Goal: Task Accomplishment & Management: Manage account settings

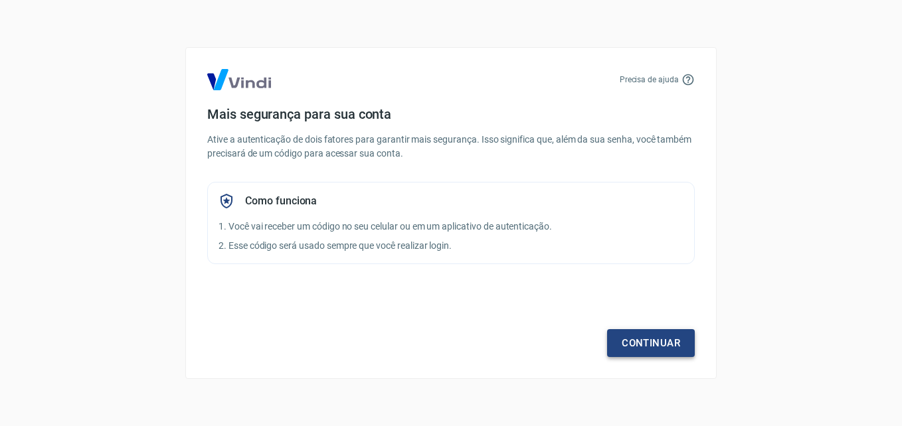
click at [666, 334] on link "Continuar" at bounding box center [651, 343] width 88 height 28
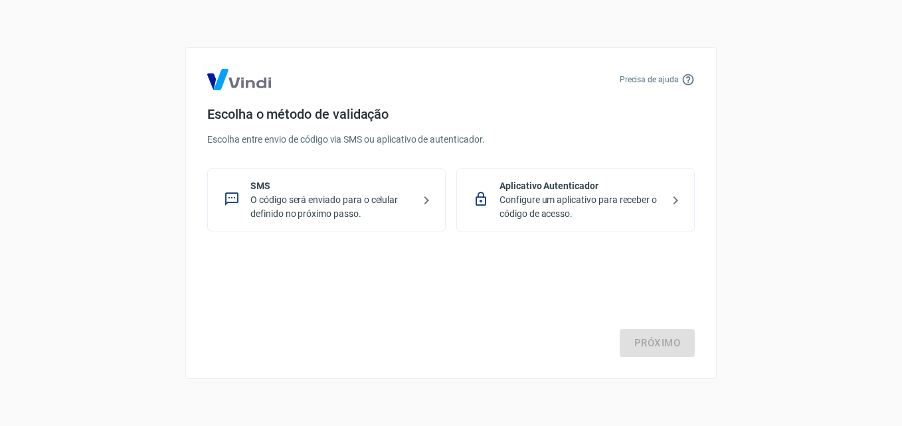
click at [410, 214] on p "O código será enviado para o celular definido no próximo passo." at bounding box center [331, 207] width 163 height 28
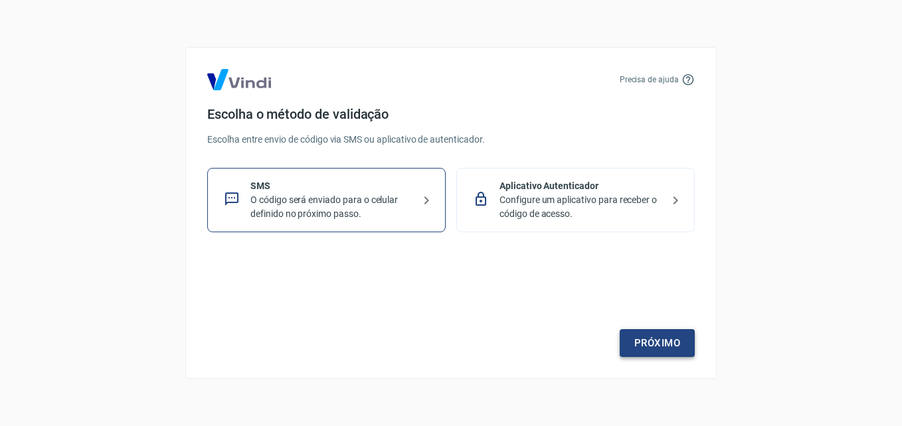
click at [667, 346] on link "Próximo" at bounding box center [657, 343] width 75 height 28
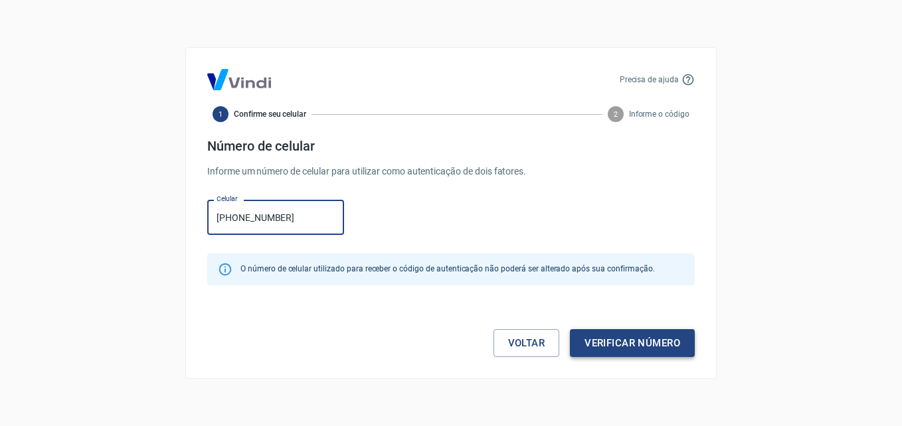
type input "(11) 98515-5815"
click at [671, 345] on button "Verificar número" at bounding box center [632, 343] width 125 height 28
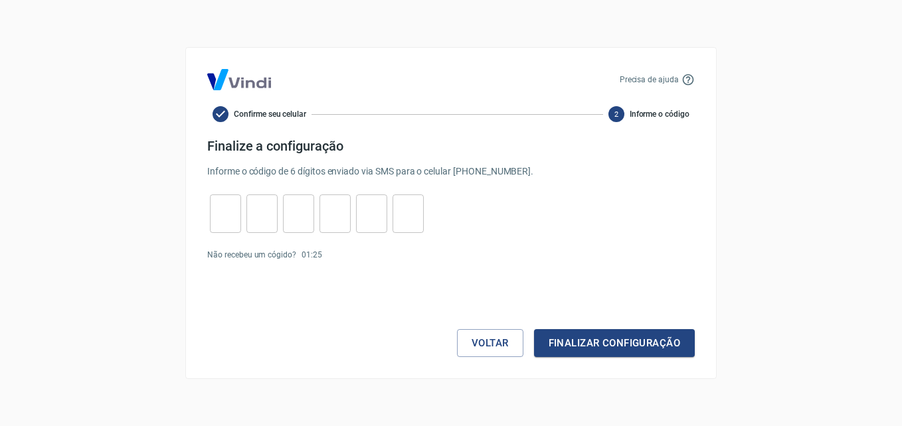
click at [227, 217] on input "tel" at bounding box center [225, 214] width 31 height 29
type input "3"
type input "1"
type input "2"
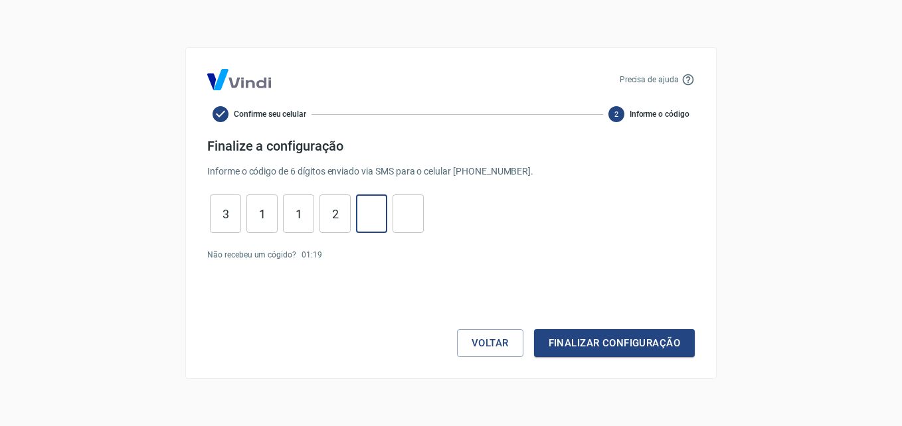
type input "2"
type input "4"
click at [534, 329] on button "Finalizar configuração" at bounding box center [614, 343] width 161 height 28
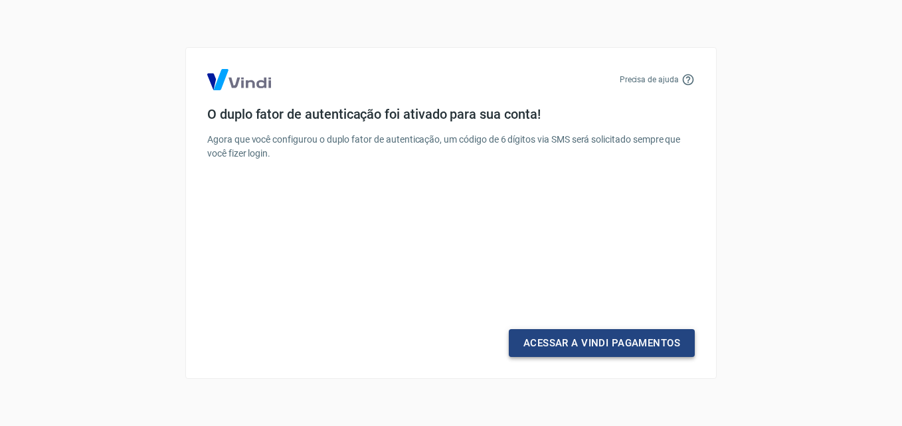
click at [668, 343] on link "Acessar a Vindi Pagamentos" at bounding box center [602, 343] width 186 height 28
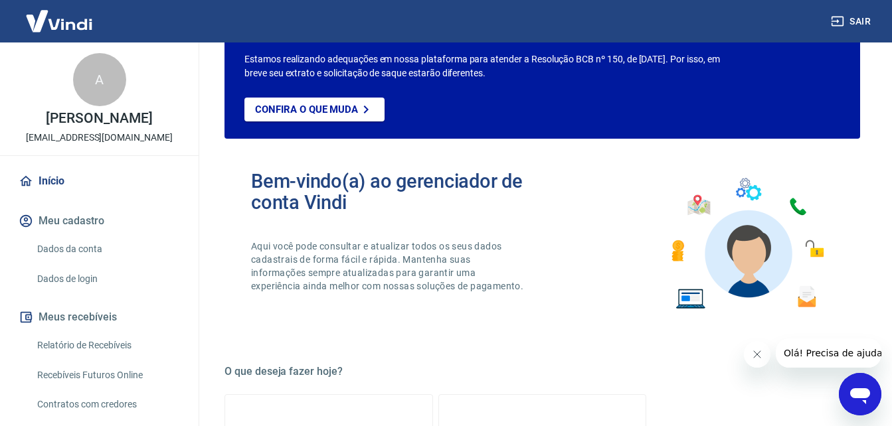
scroll to position [133, 0]
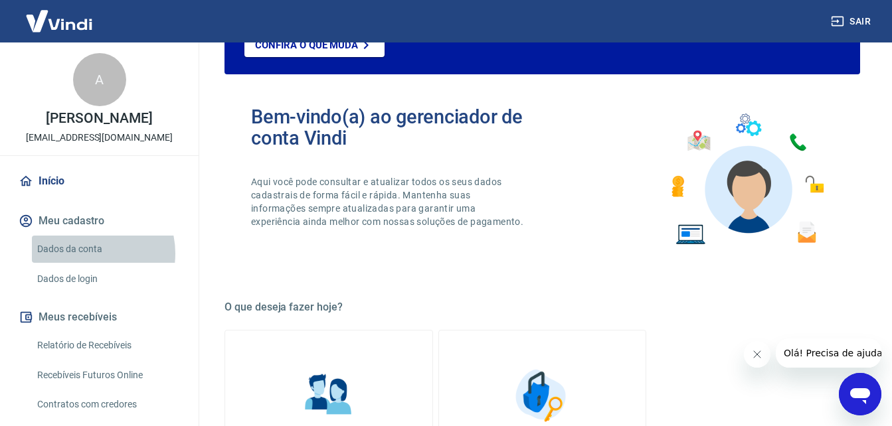
click at [84, 254] on link "Dados da conta" at bounding box center [107, 249] width 151 height 27
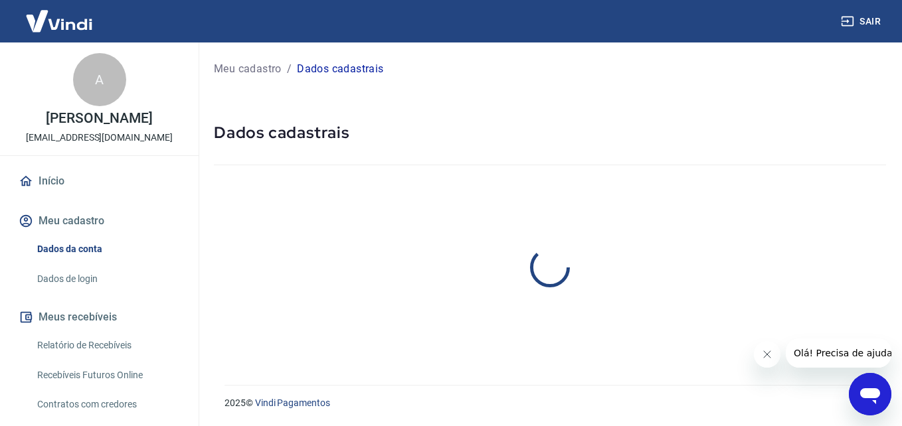
select select "SP"
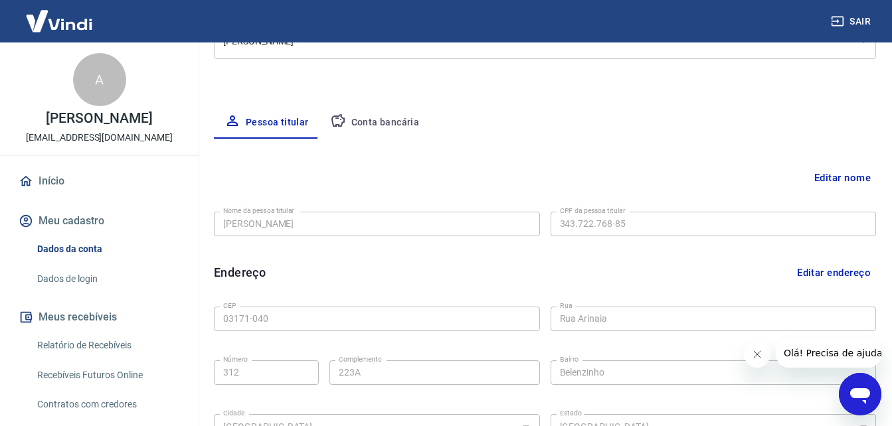
scroll to position [199, 0]
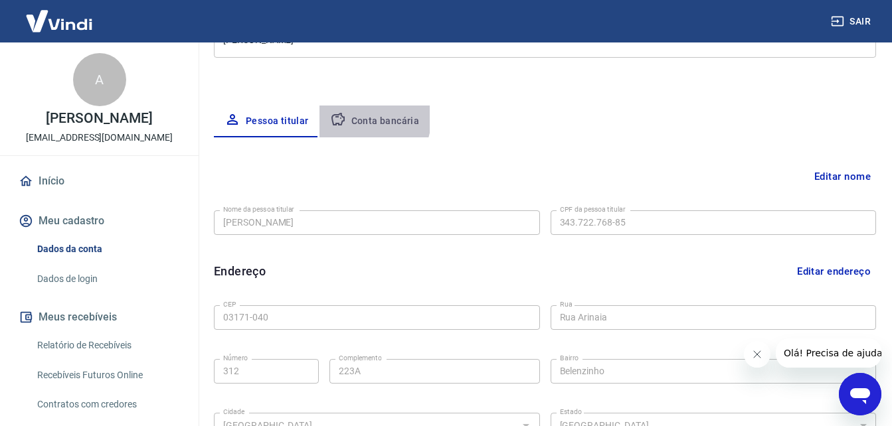
click at [349, 116] on button "Conta bancária" at bounding box center [374, 122] width 111 height 32
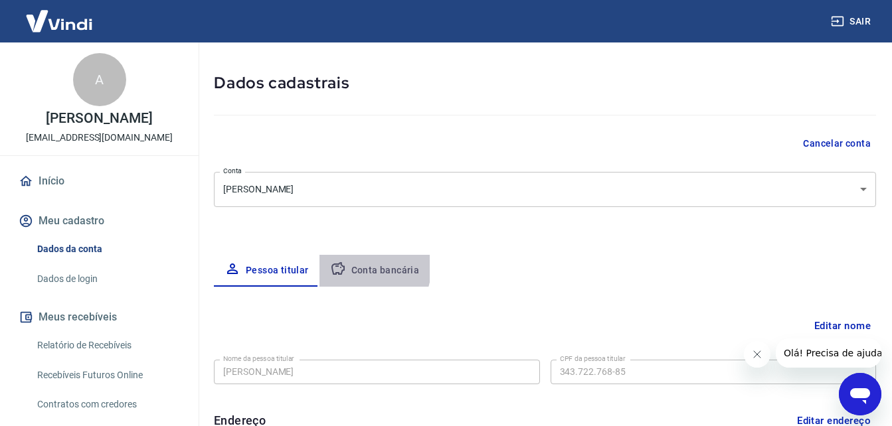
select select "1"
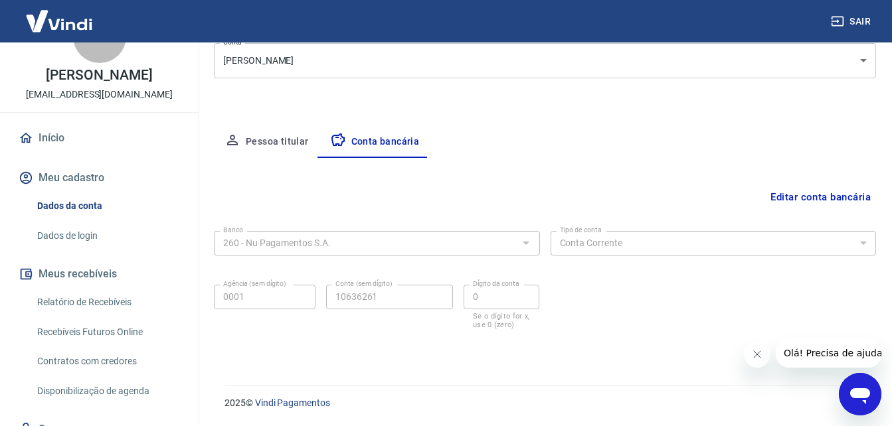
scroll to position [66, 0]
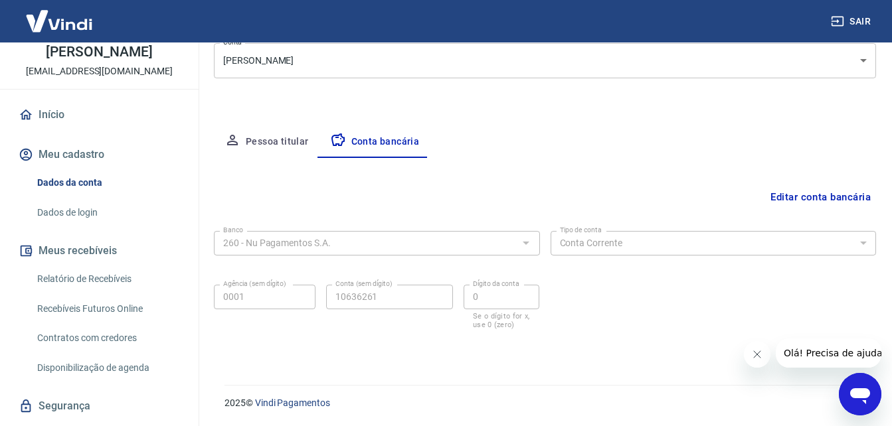
click at [83, 274] on link "Relatório de Recebíveis" at bounding box center [107, 279] width 151 height 27
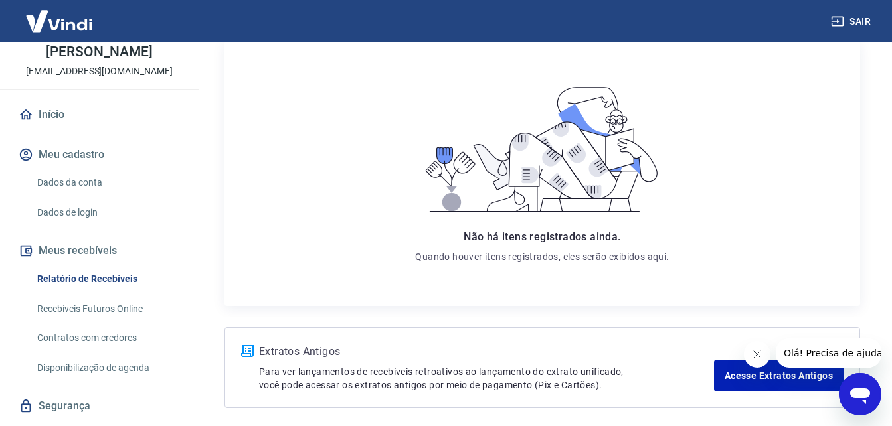
scroll to position [233, 0]
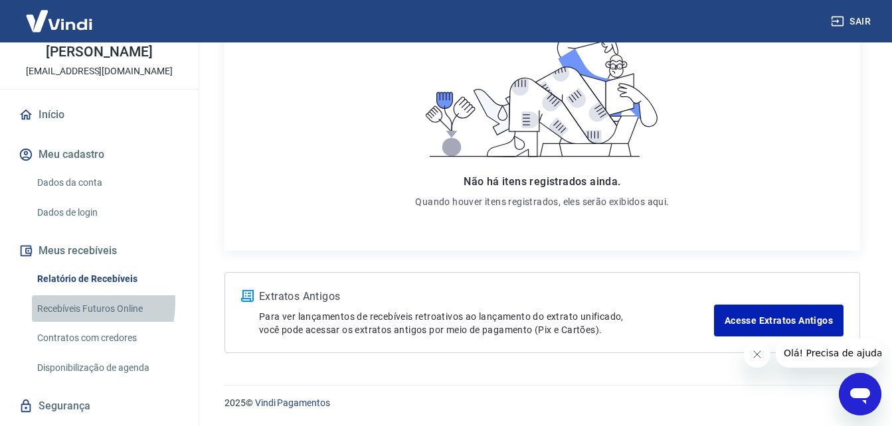
click at [70, 302] on link "Recebíveis Futuros Online" at bounding box center [107, 308] width 151 height 27
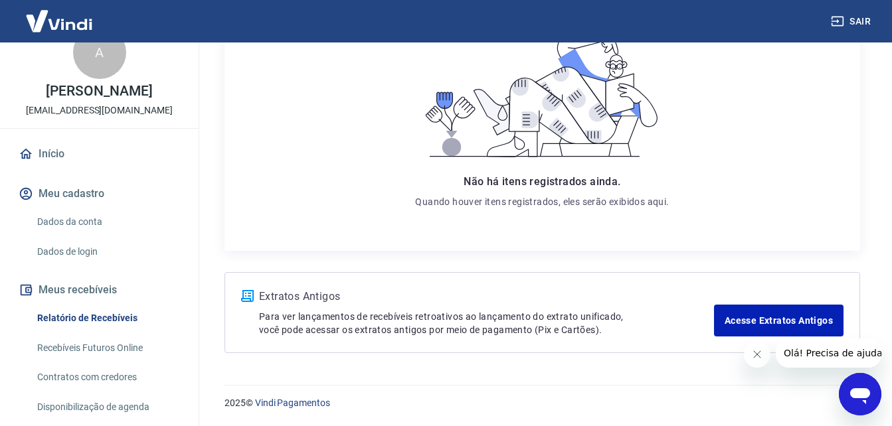
scroll to position [0, 0]
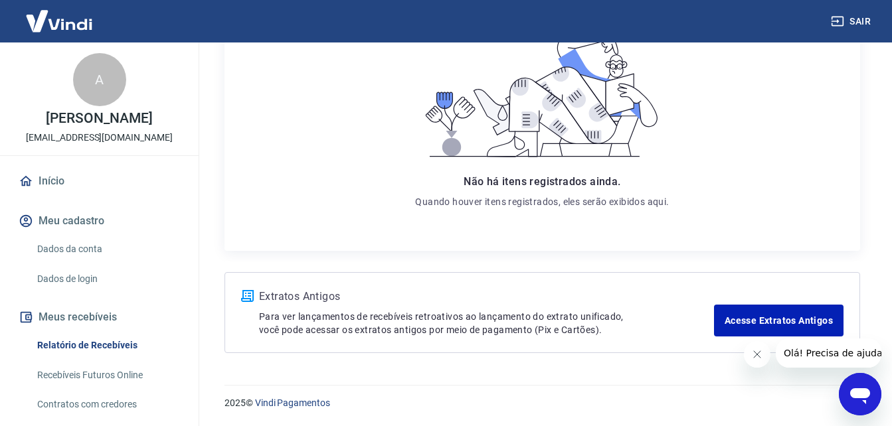
click at [70, 246] on link "Dados da conta" at bounding box center [107, 249] width 151 height 27
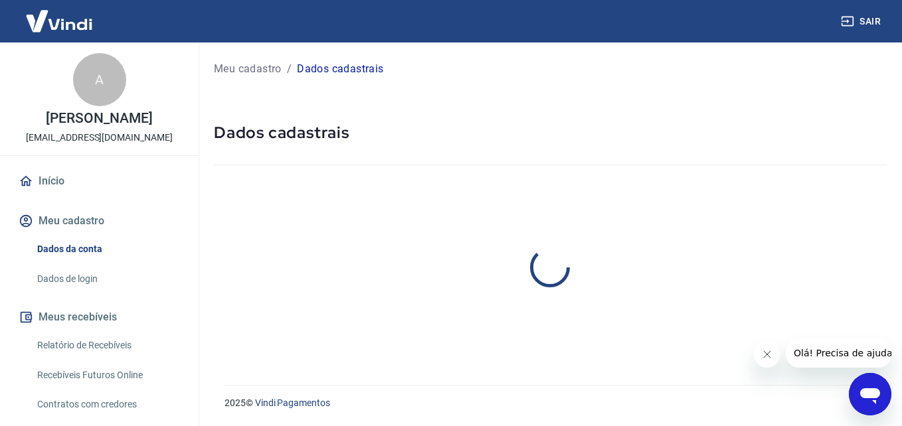
select select "SP"
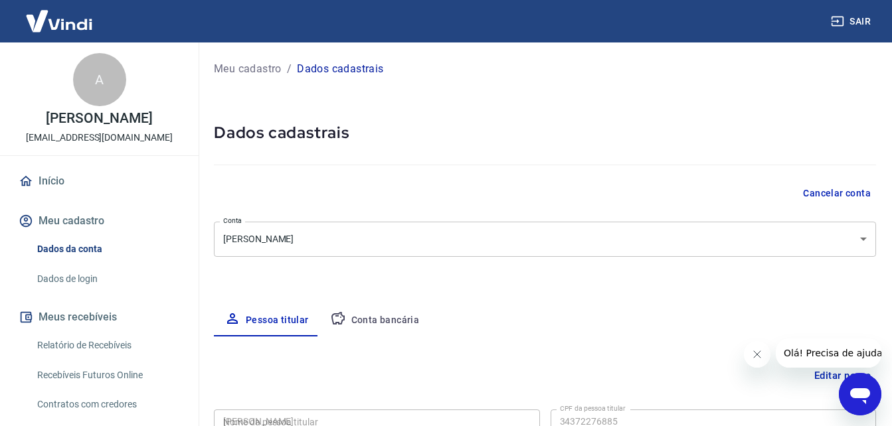
type input "343.722.768-85"
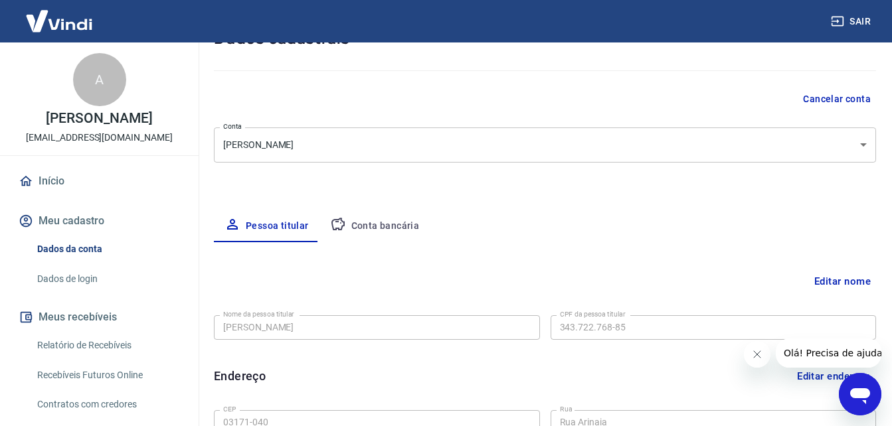
scroll to position [266, 0]
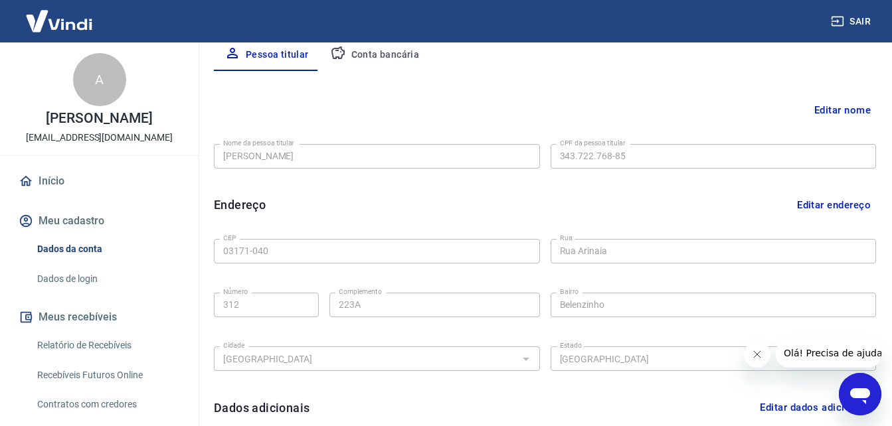
click at [59, 274] on link "Dados de login" at bounding box center [107, 279] width 151 height 27
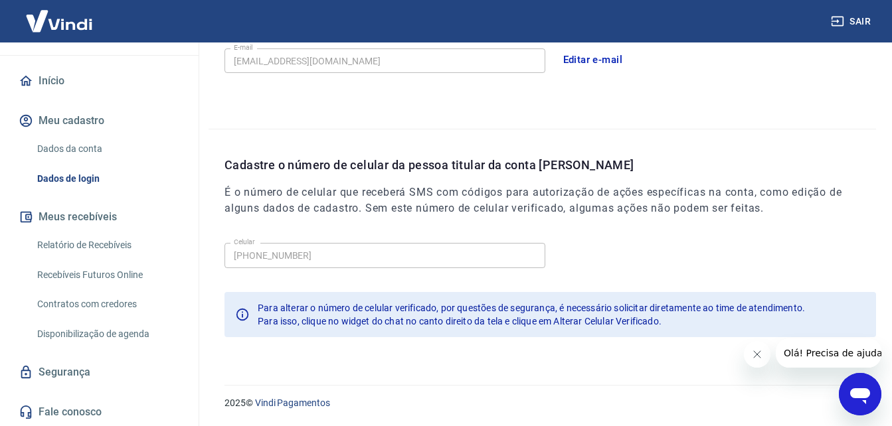
scroll to position [101, 0]
click at [84, 297] on link "Contratos com credores" at bounding box center [107, 303] width 151 height 27
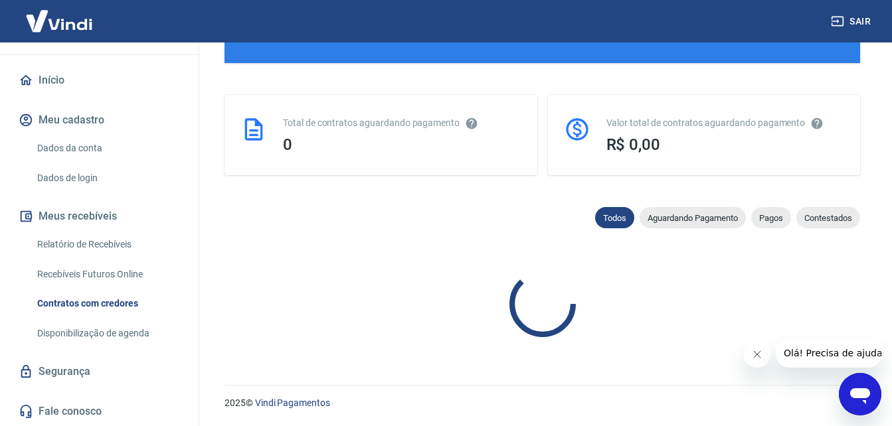
scroll to position [631, 0]
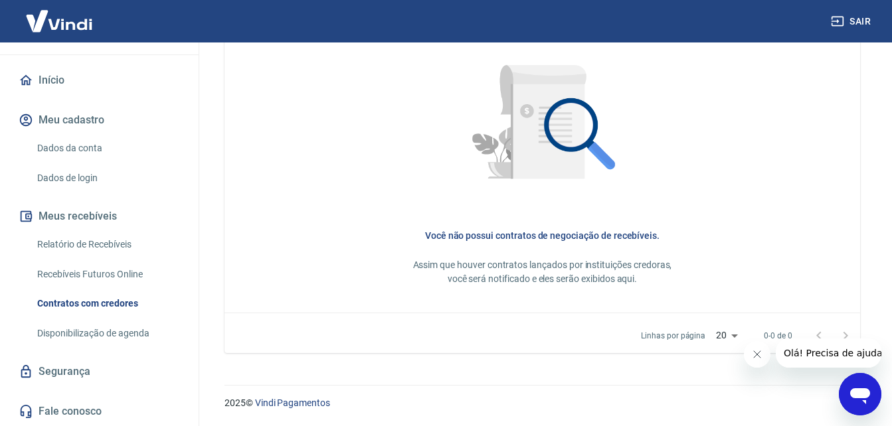
click at [92, 268] on link "Recebíveis Futuros Online" at bounding box center [107, 274] width 151 height 27
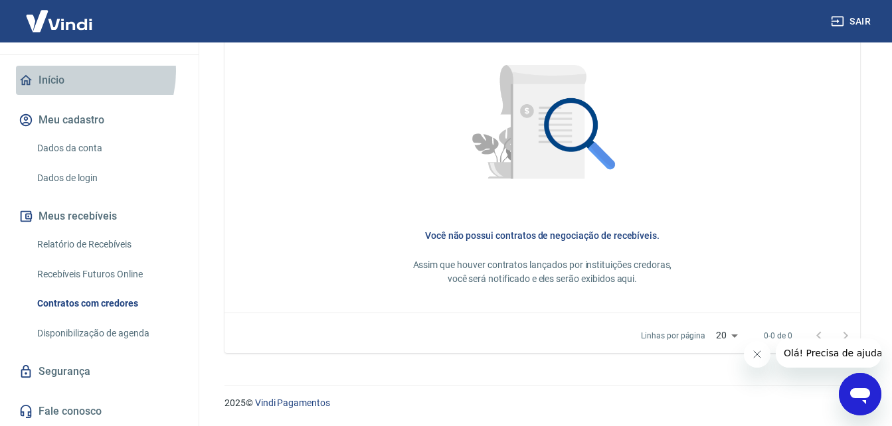
click at [70, 72] on link "Início" at bounding box center [99, 80] width 167 height 29
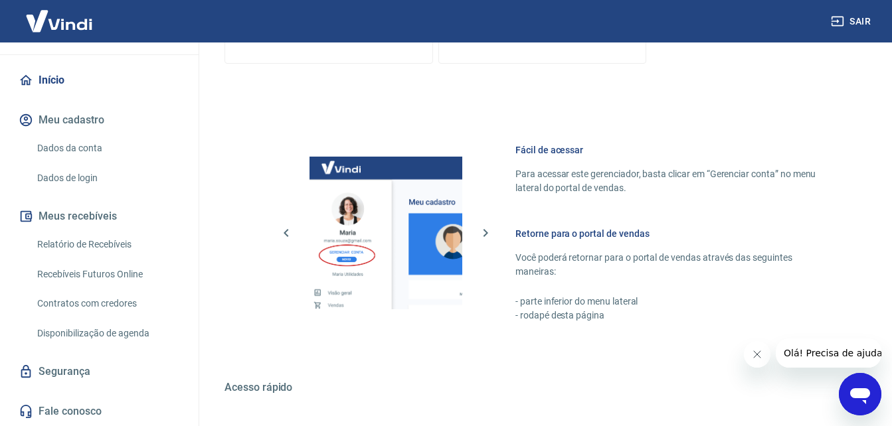
scroll to position [801, 0]
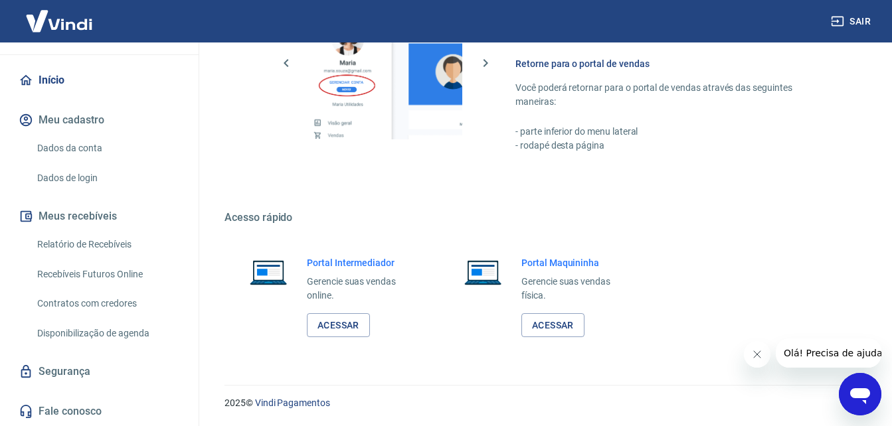
click at [87, 234] on link "Relatório de Recebíveis" at bounding box center [107, 244] width 151 height 27
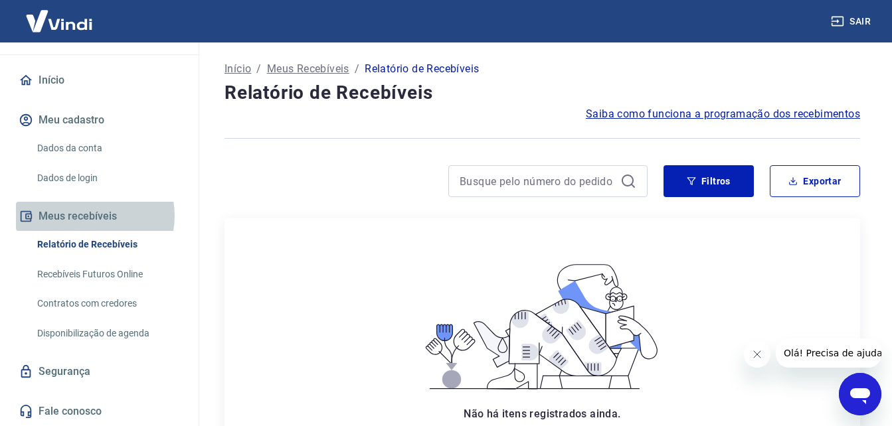
click at [89, 216] on button "Meus recebíveis" at bounding box center [99, 216] width 167 height 29
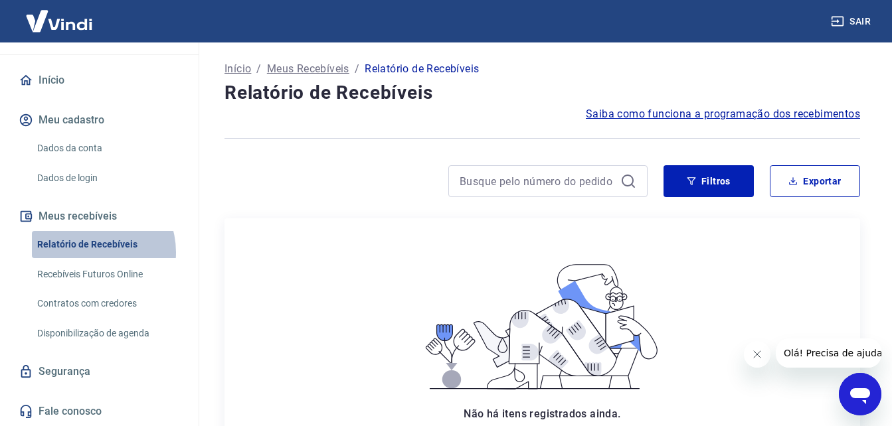
click at [90, 252] on link "Relatório de Recebíveis" at bounding box center [107, 244] width 151 height 27
click at [58, 114] on button "Meu cadastro" at bounding box center [99, 120] width 167 height 29
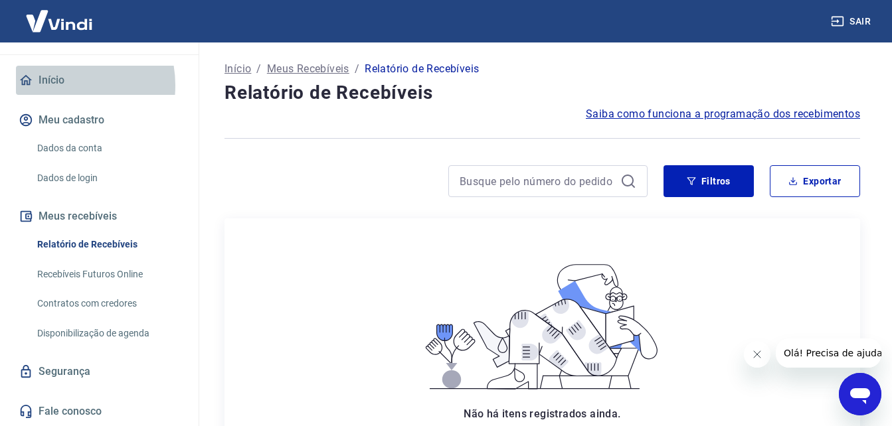
click at [54, 85] on link "Início" at bounding box center [99, 80] width 167 height 29
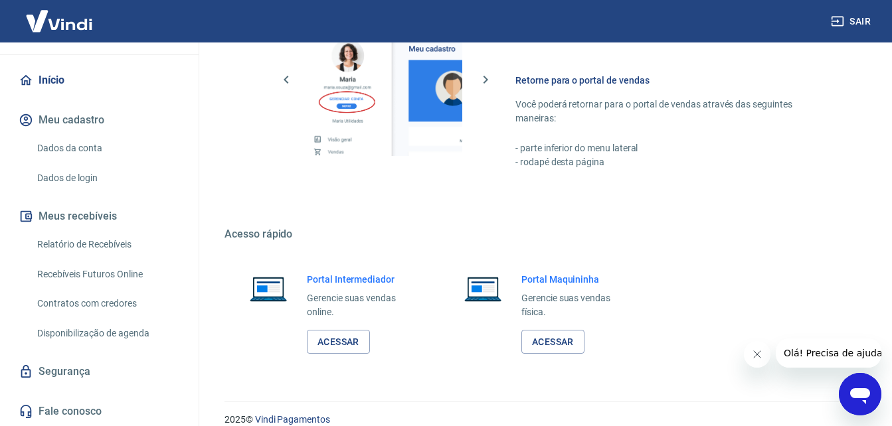
scroll to position [801, 0]
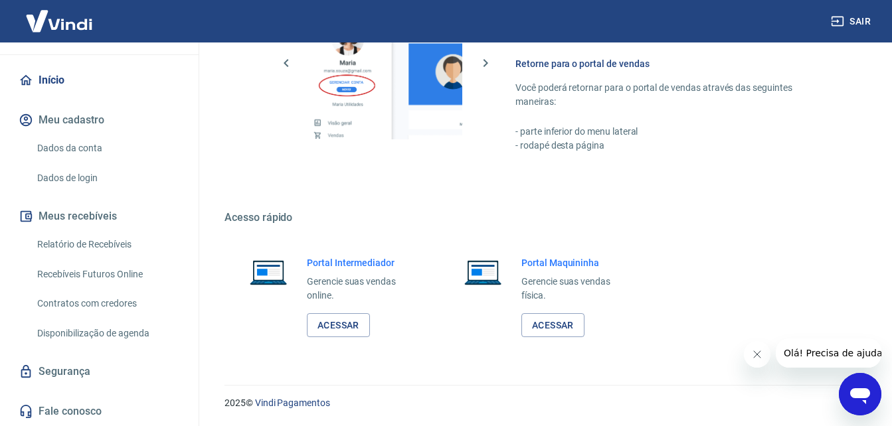
click at [85, 215] on button "Meus recebíveis" at bounding box center [99, 216] width 167 height 29
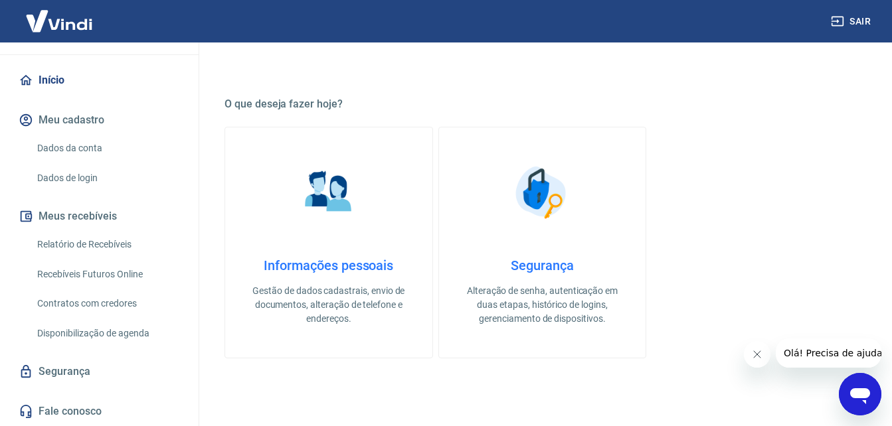
scroll to position [0, 0]
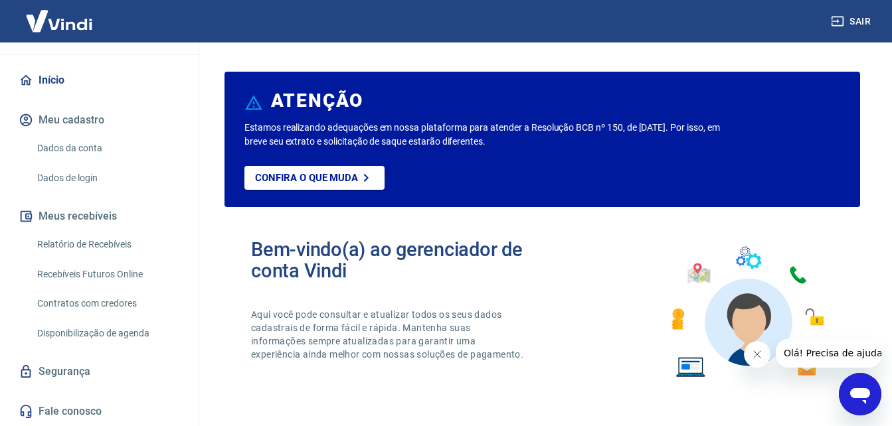
click at [94, 272] on link "Recebíveis Futuros Online" at bounding box center [107, 274] width 151 height 27
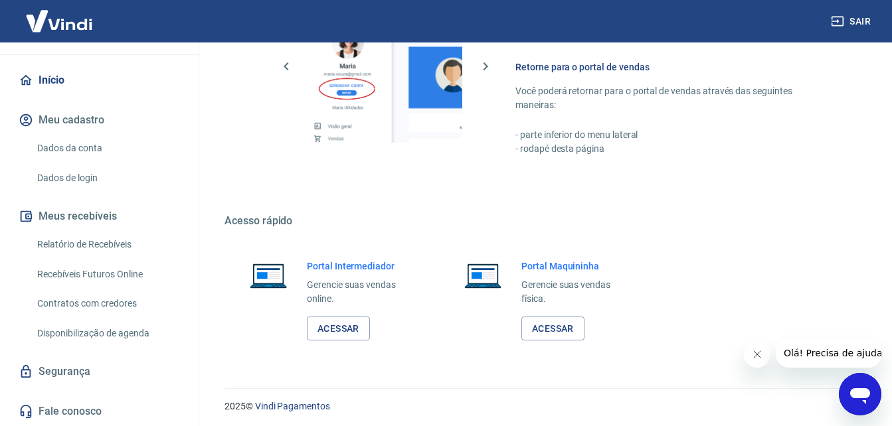
scroll to position [801, 0]
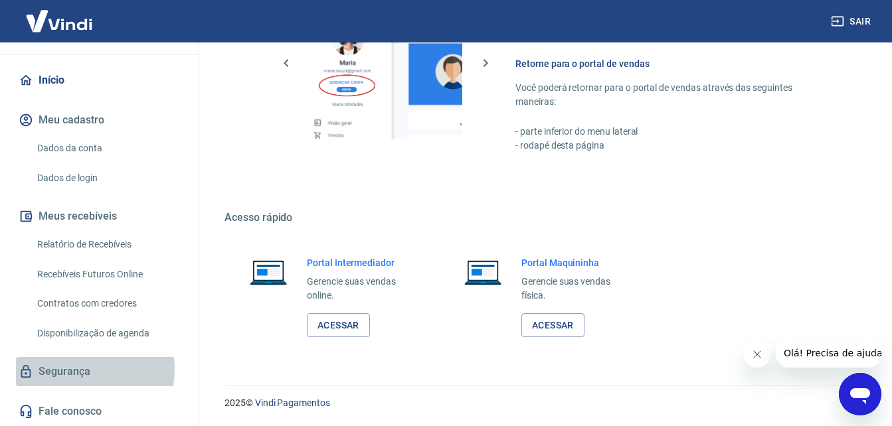
click at [68, 369] on link "Segurança" at bounding box center [99, 371] width 167 height 29
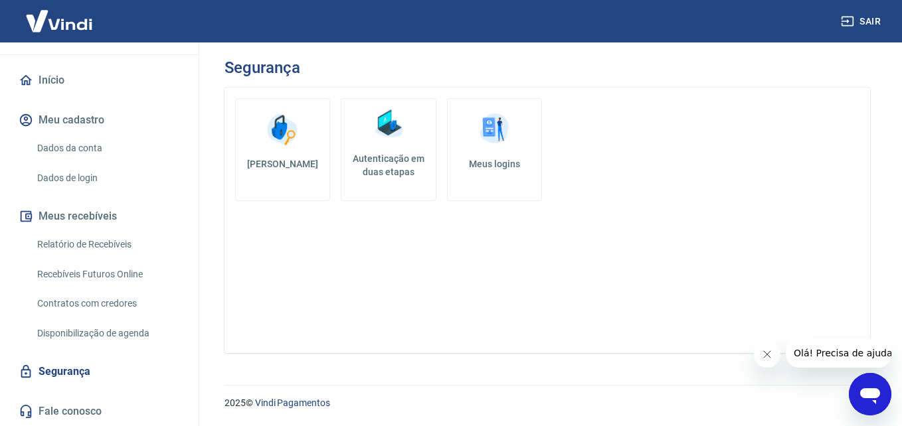
click at [276, 142] on img at bounding box center [283, 130] width 40 height 40
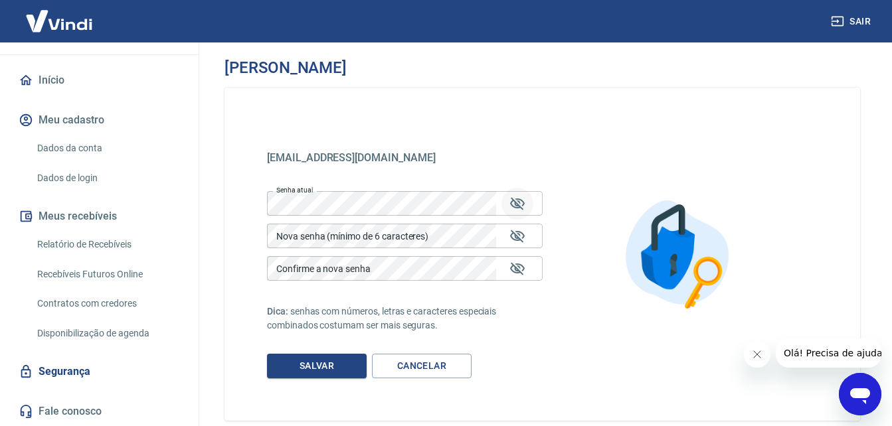
click at [515, 203] on icon "Mostrar/esconder senha" at bounding box center [517, 203] width 15 height 13
click at [515, 203] on icon "Mostrar/esconder senha" at bounding box center [517, 204] width 15 height 10
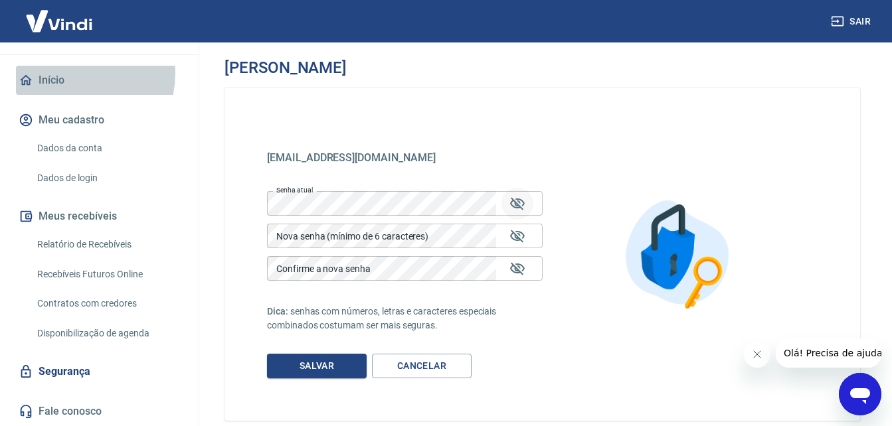
click at [64, 73] on link "Início" at bounding box center [99, 80] width 167 height 29
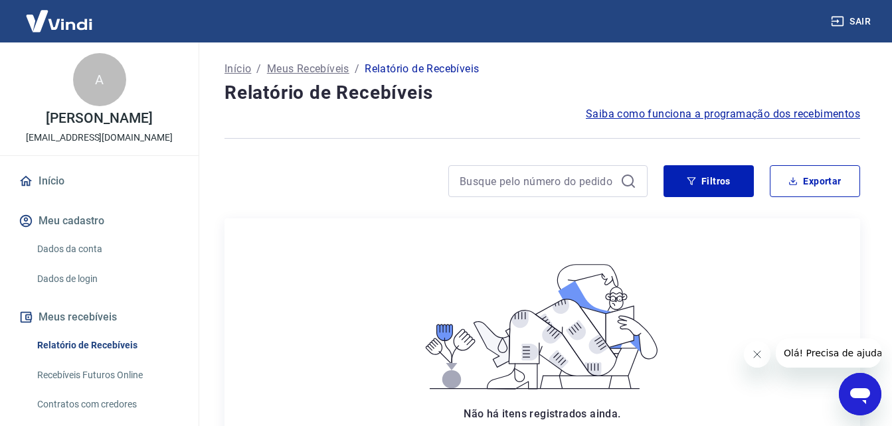
click at [127, 384] on link "Recebíveis Futuros Online" at bounding box center [107, 375] width 151 height 27
